Goal: Communication & Community: Ask a question

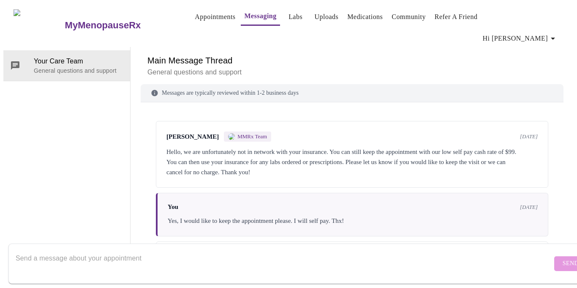
scroll to position [545, 0]
